Goal: Information Seeking & Learning: Learn about a topic

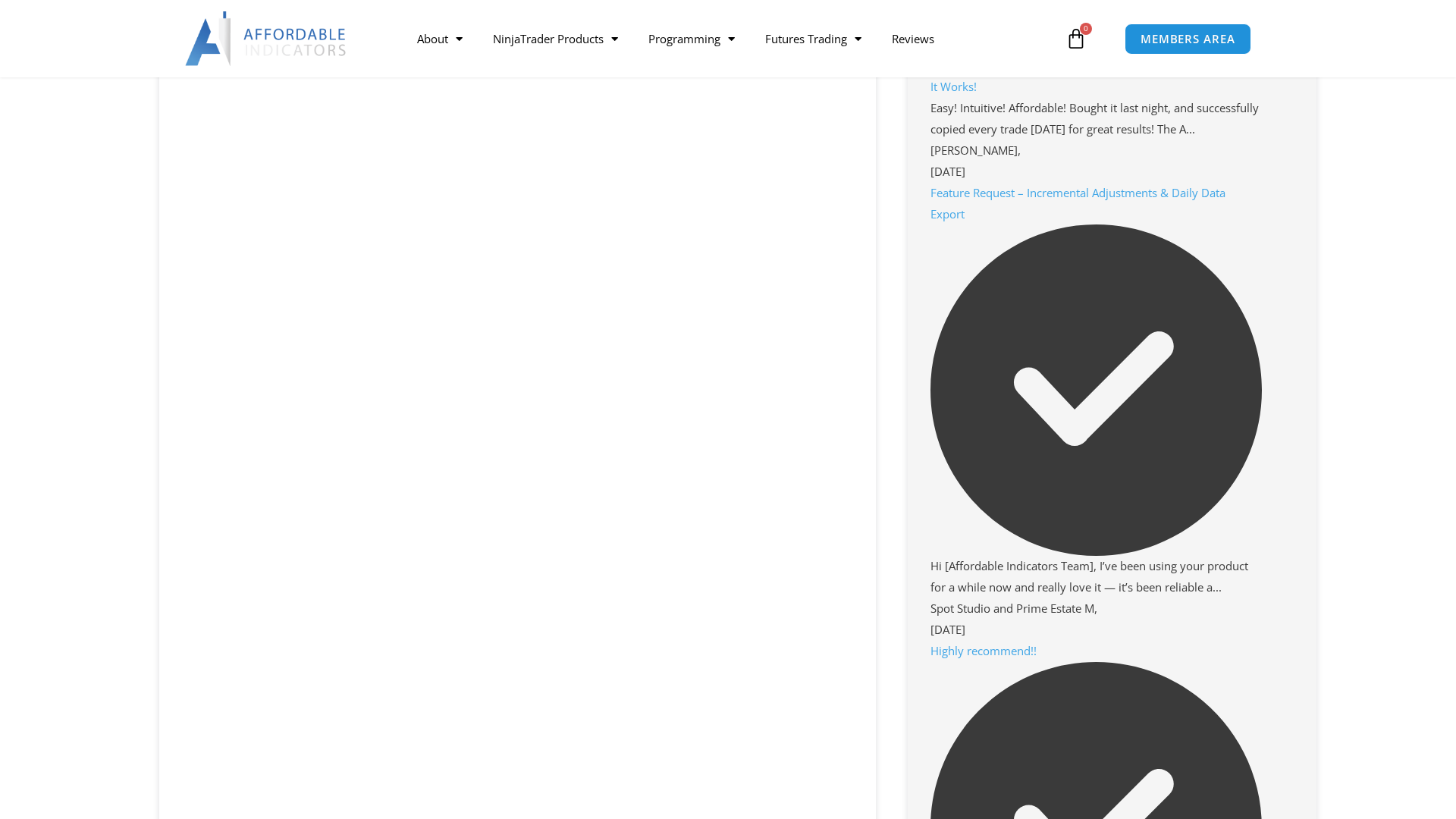
scroll to position [1836, 0]
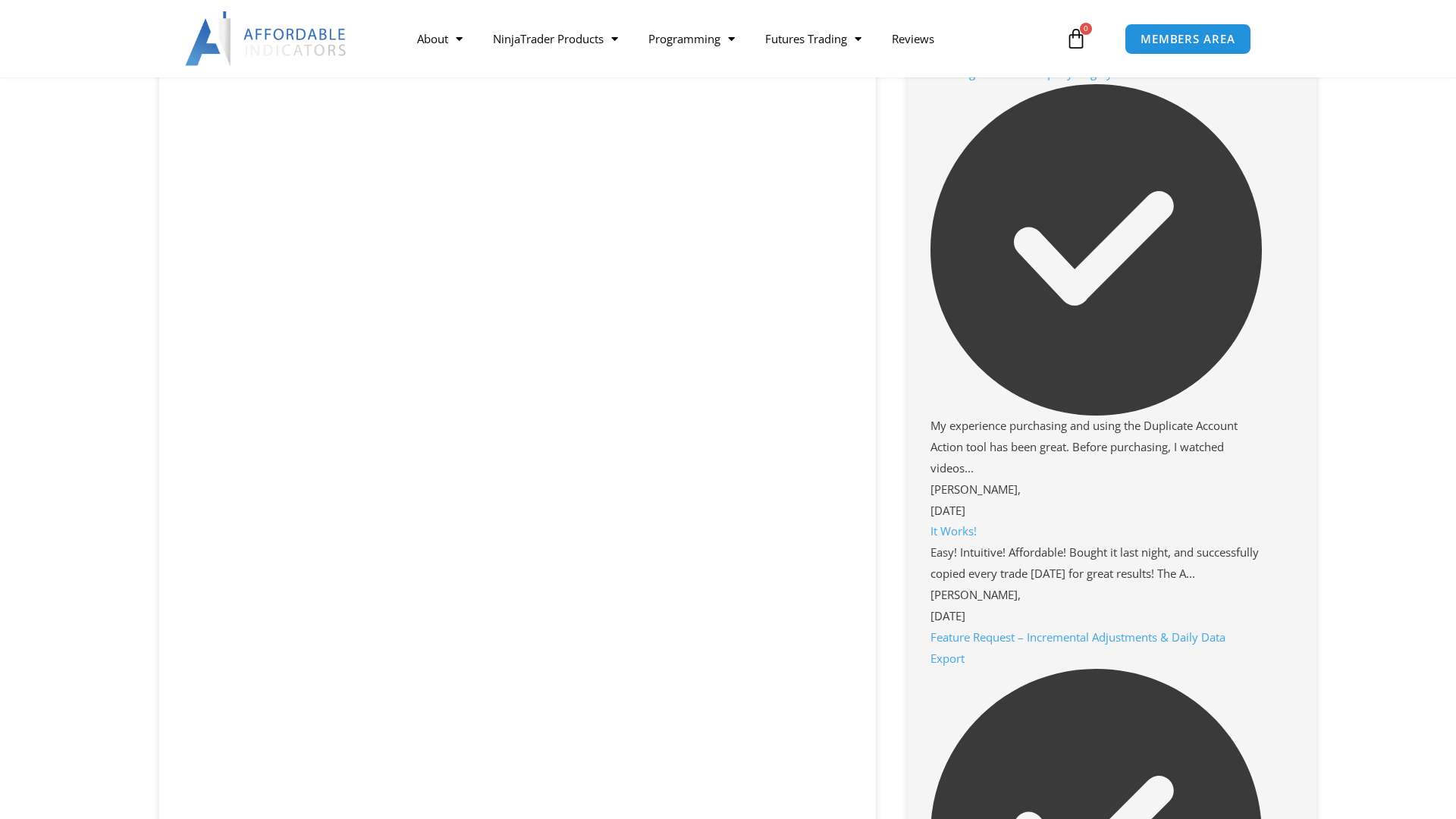
scroll to position [1391, 0]
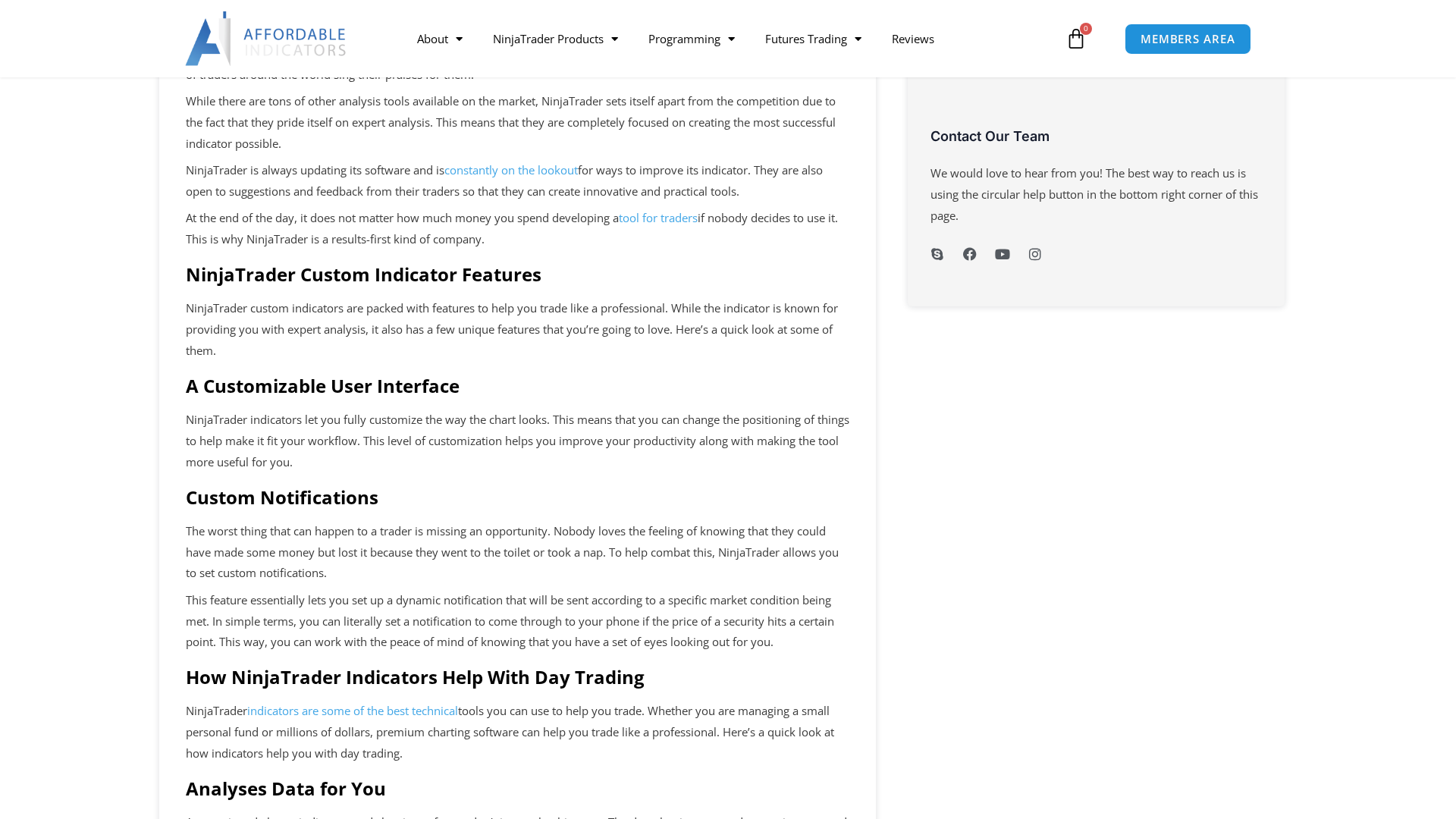
scroll to position [815, 0]
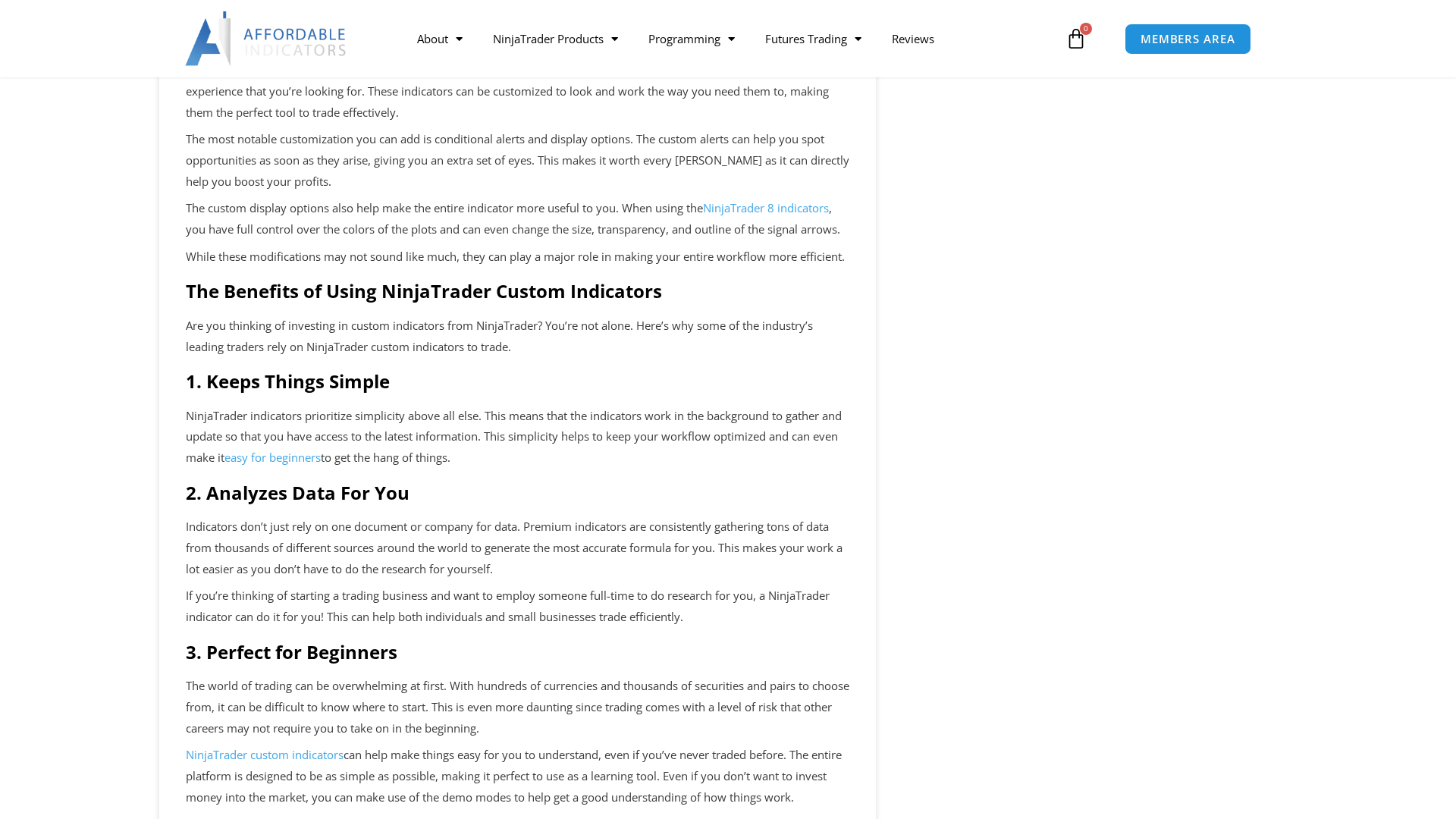
scroll to position [1525, 0]
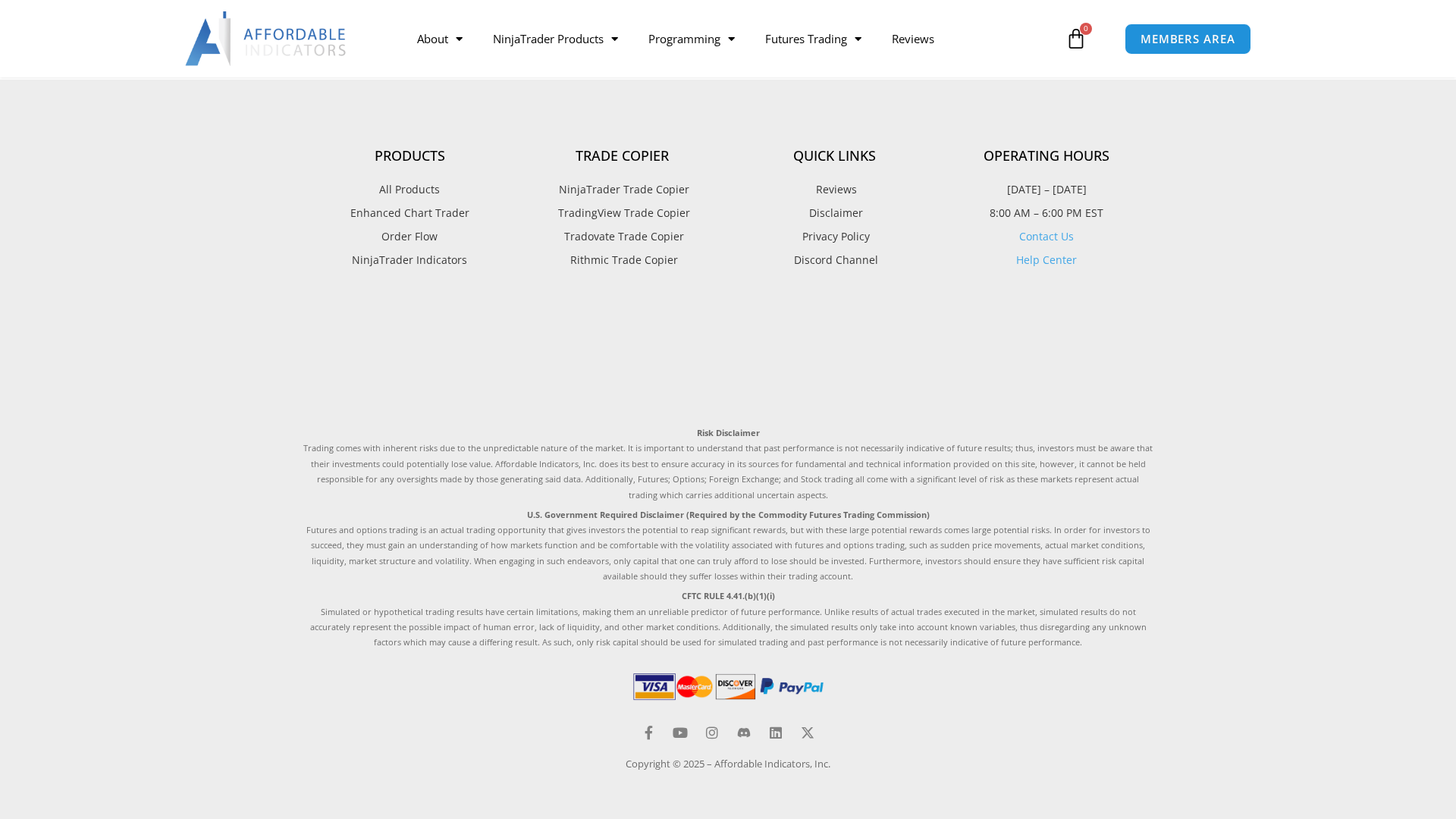
scroll to position [2063, 0]
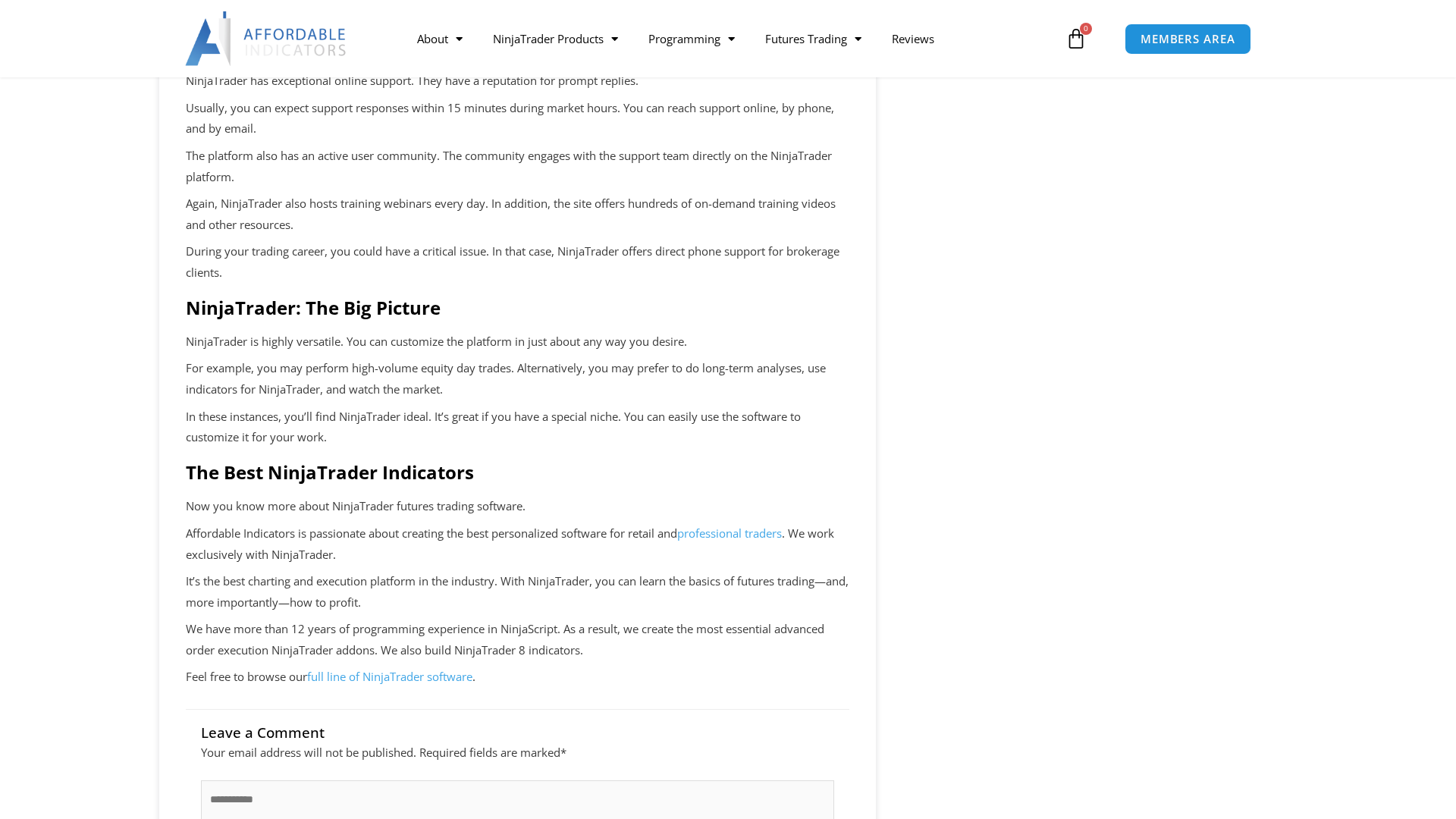
scroll to position [2939, 0]
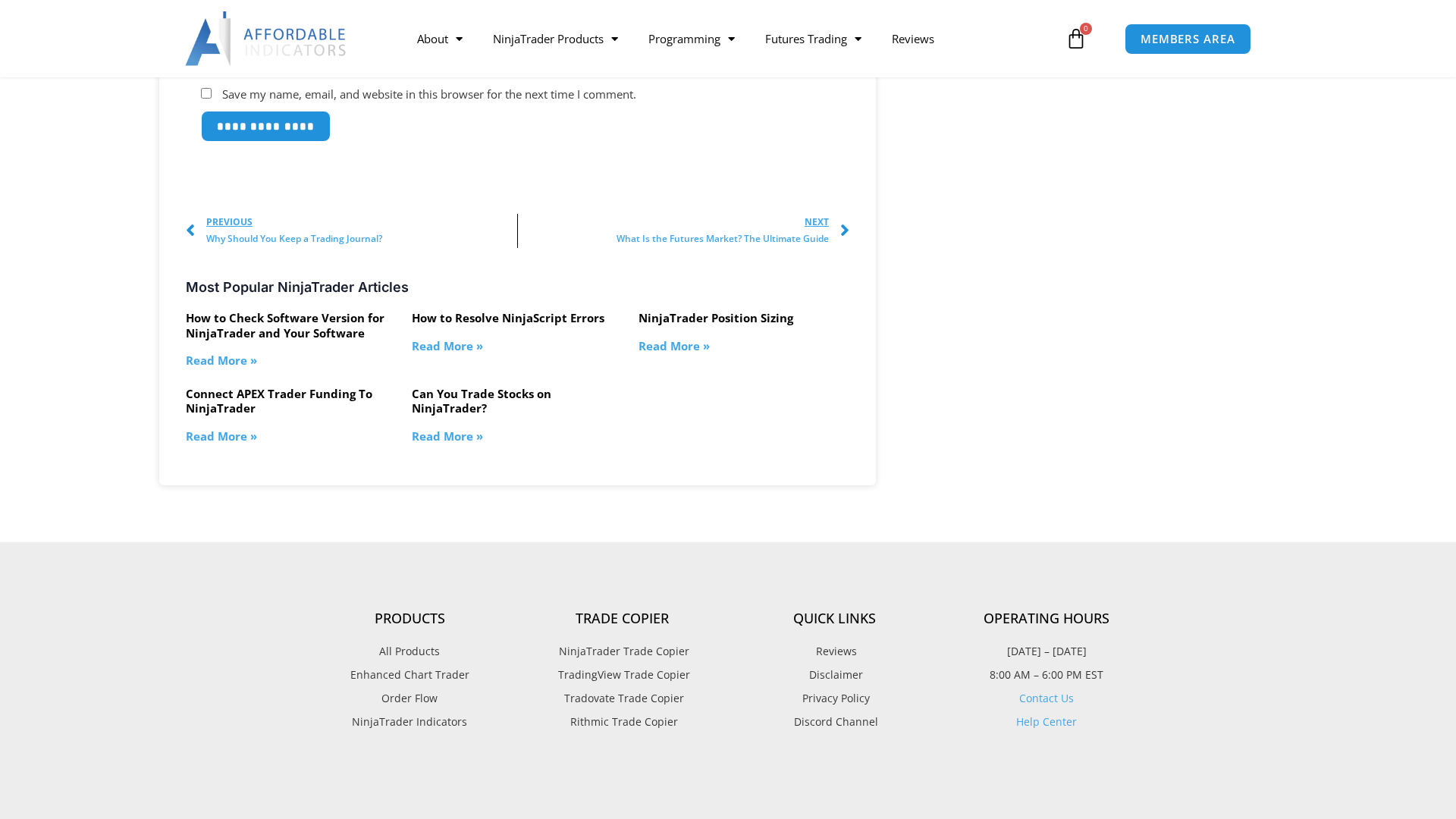
scroll to position [2938, 0]
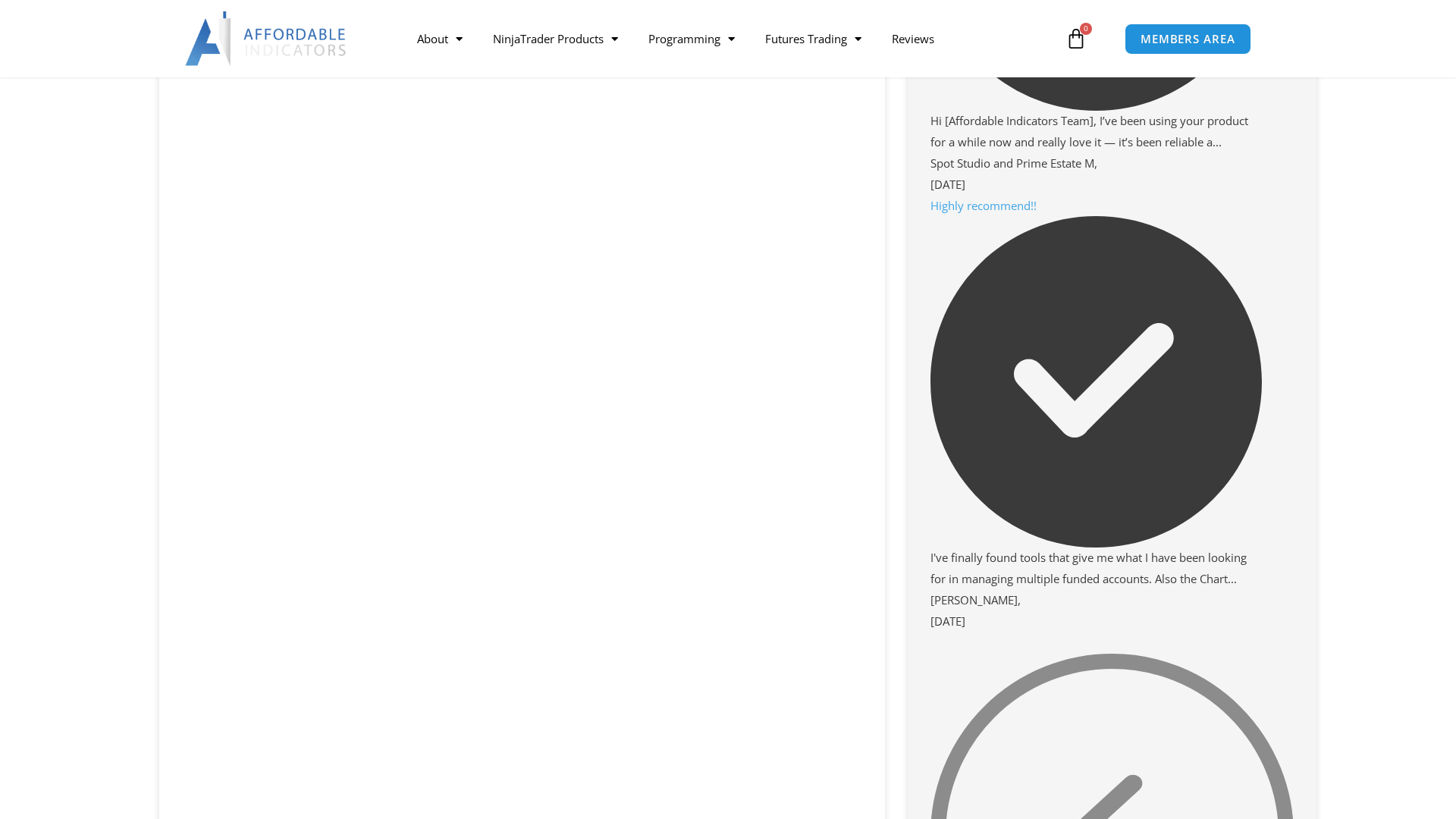
scroll to position [2257, 0]
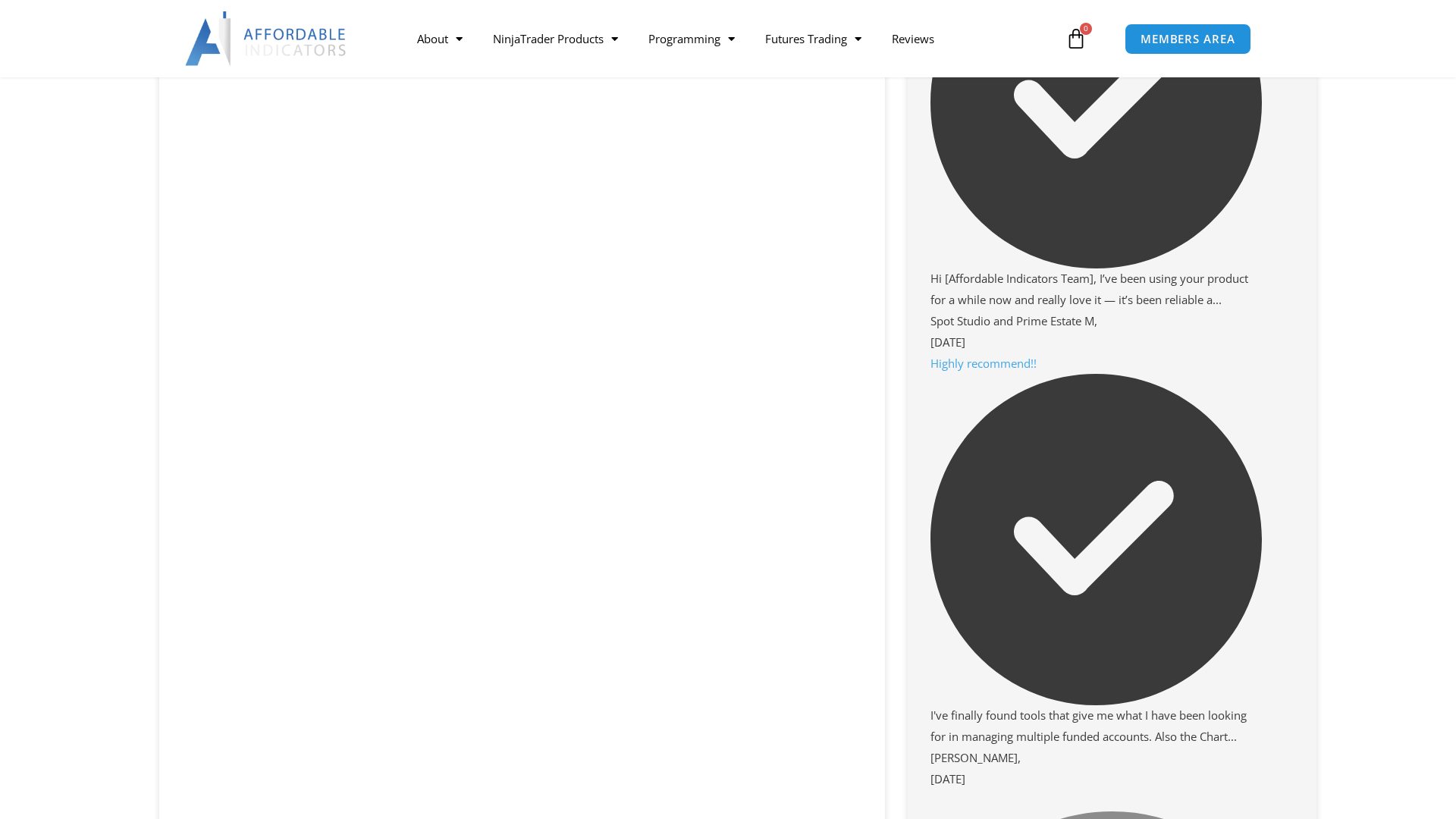
scroll to position [2099, 0]
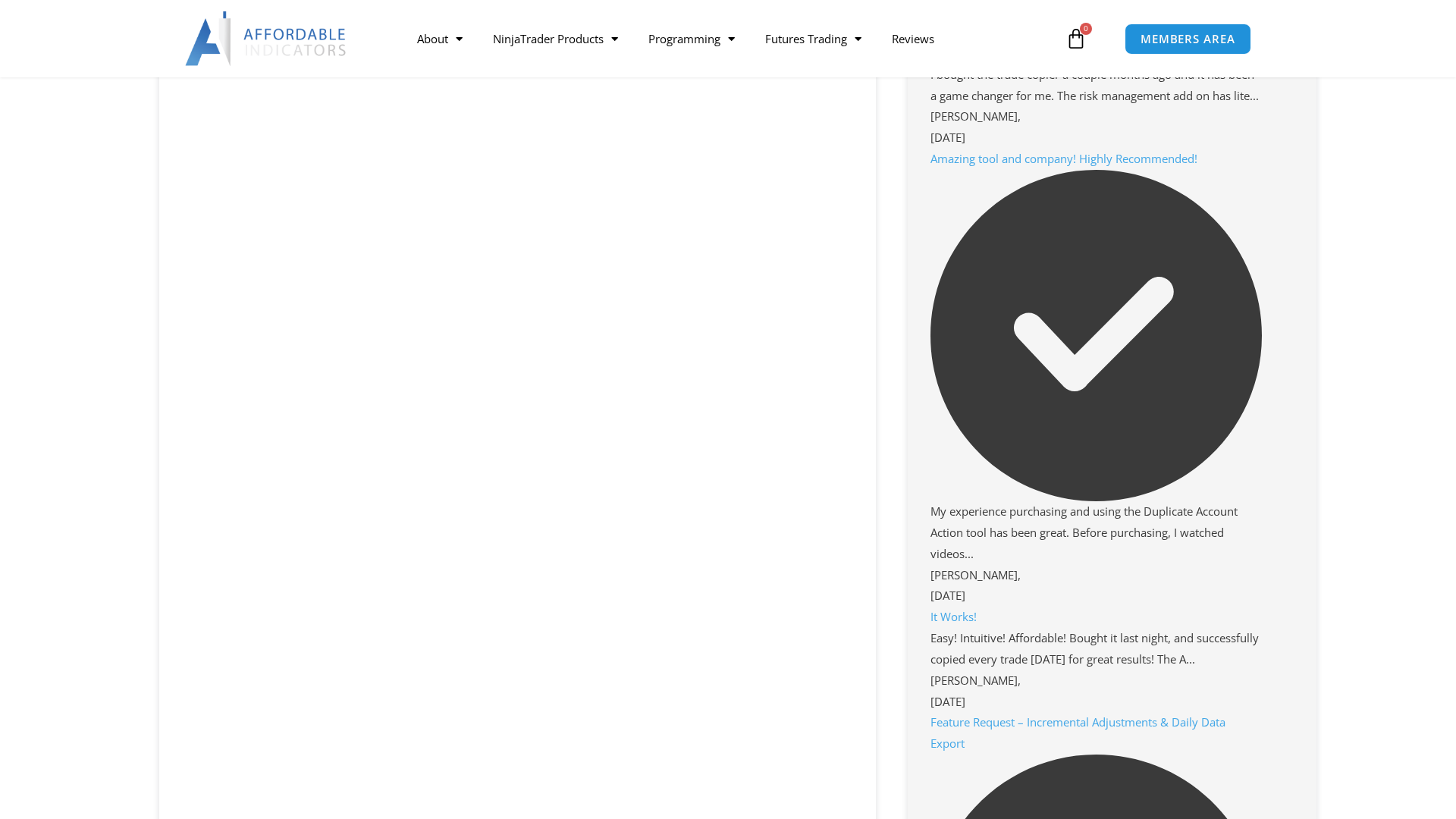
scroll to position [1282, 0]
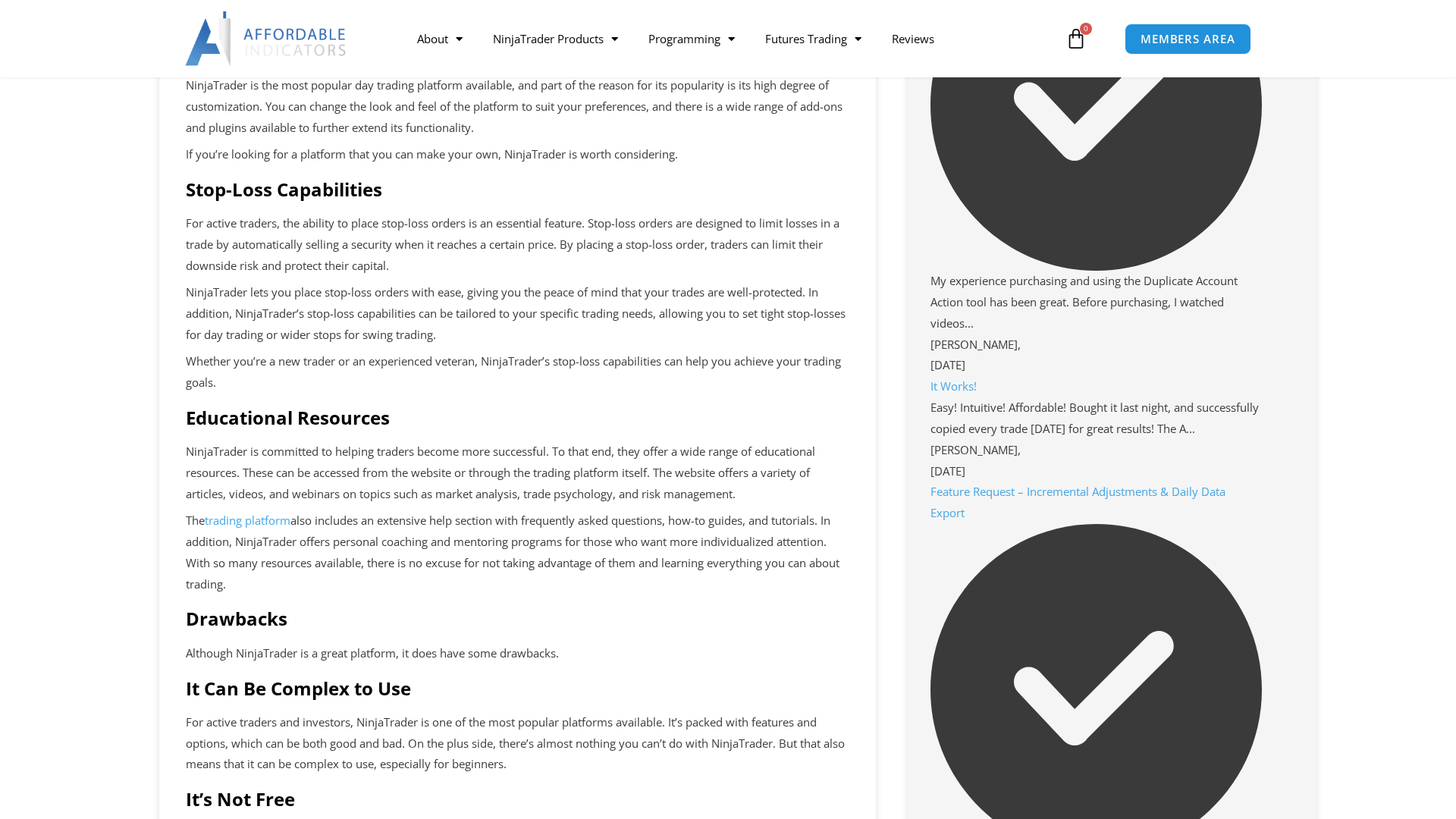
scroll to position [1512, 0]
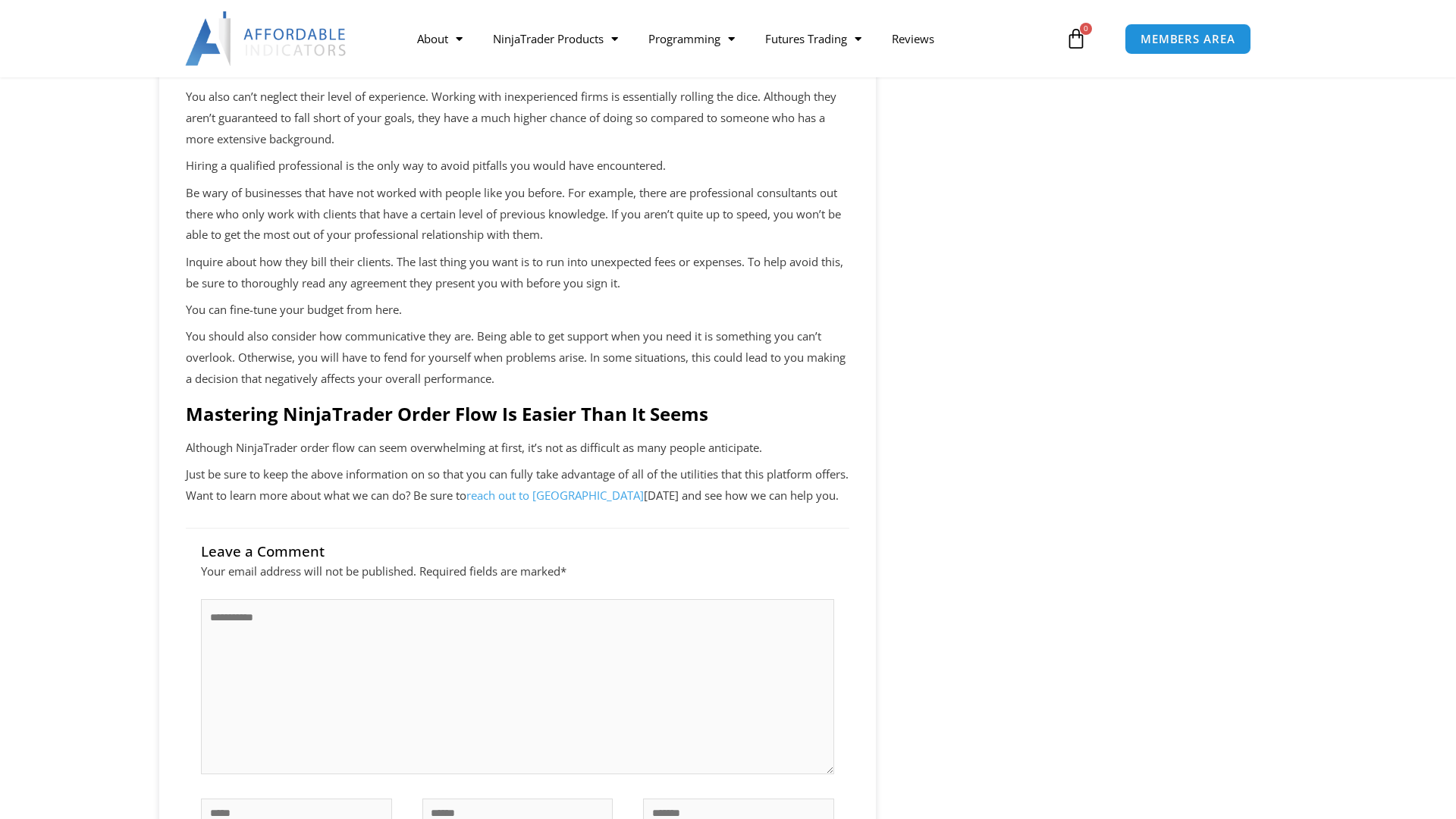
scroll to position [2227, 0]
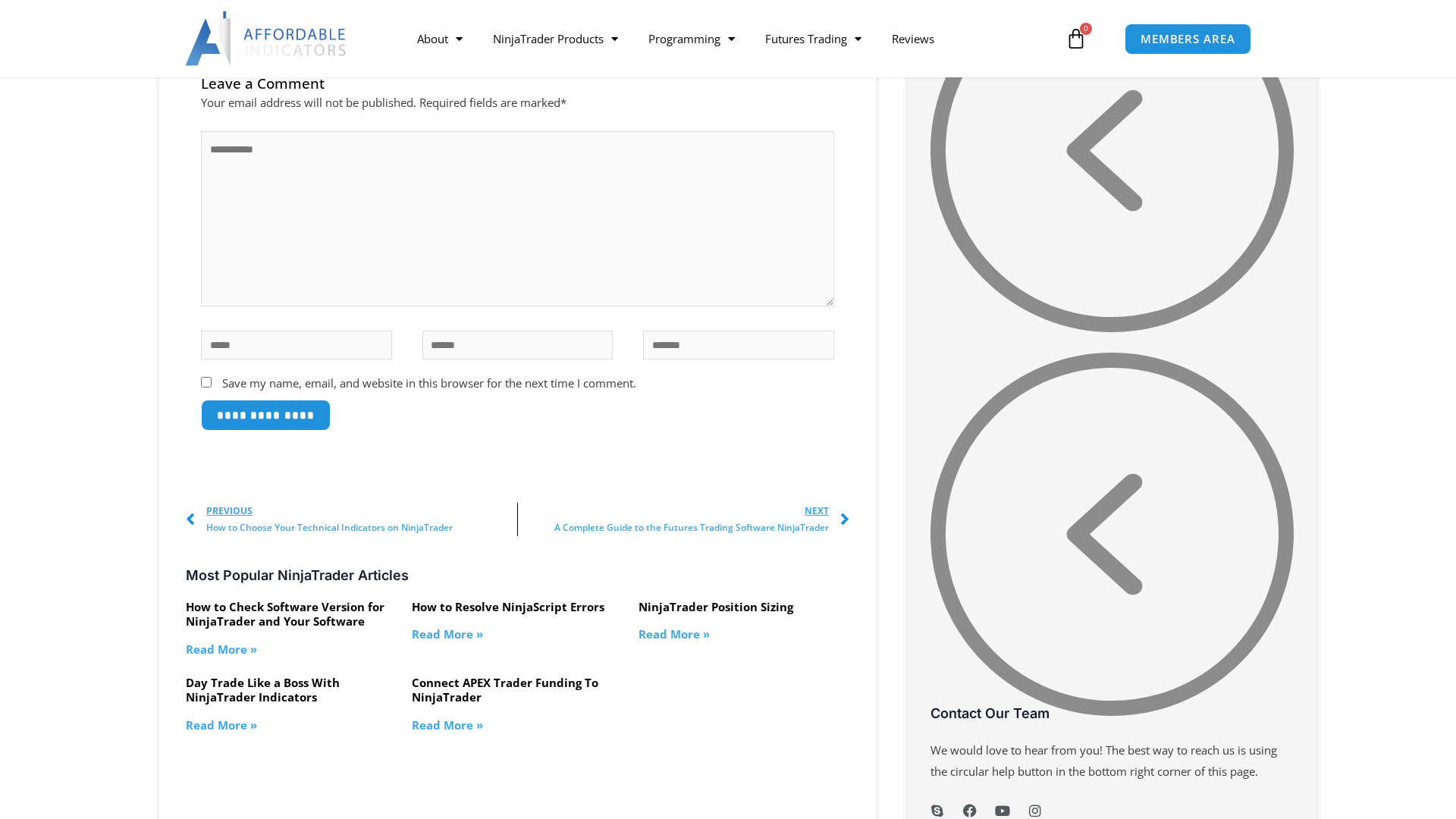
scroll to position [2941, 0]
